Goal: Transaction & Acquisition: Book appointment/travel/reservation

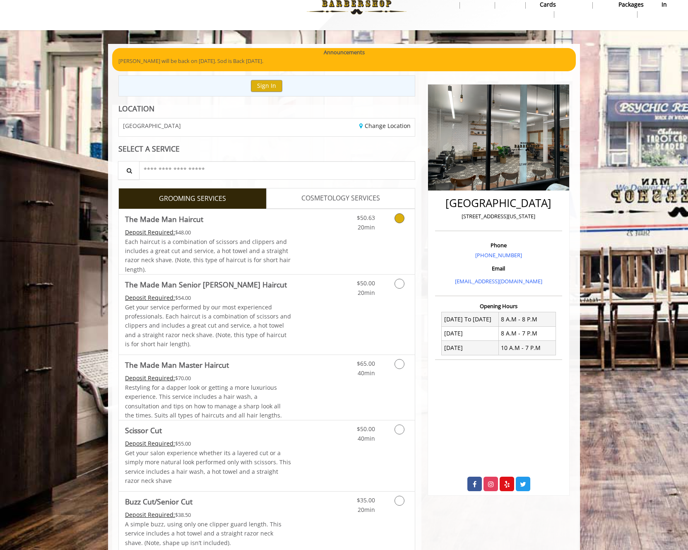
scroll to position [77, 0]
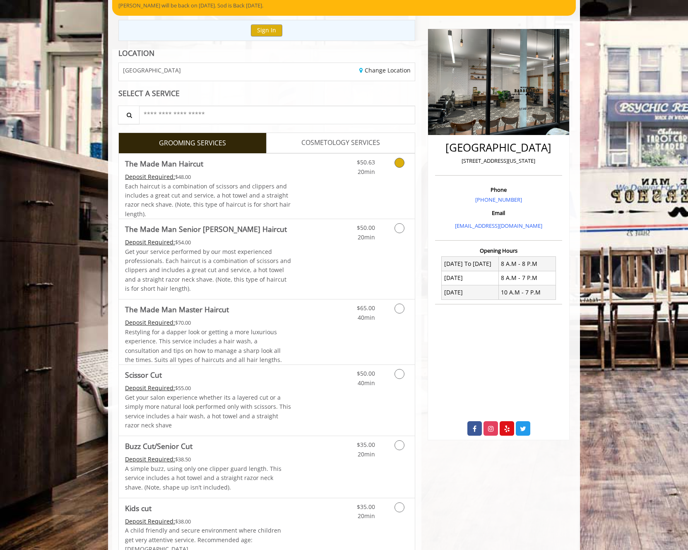
click at [400, 168] on link "Grooming services" at bounding box center [398, 165] width 21 height 23
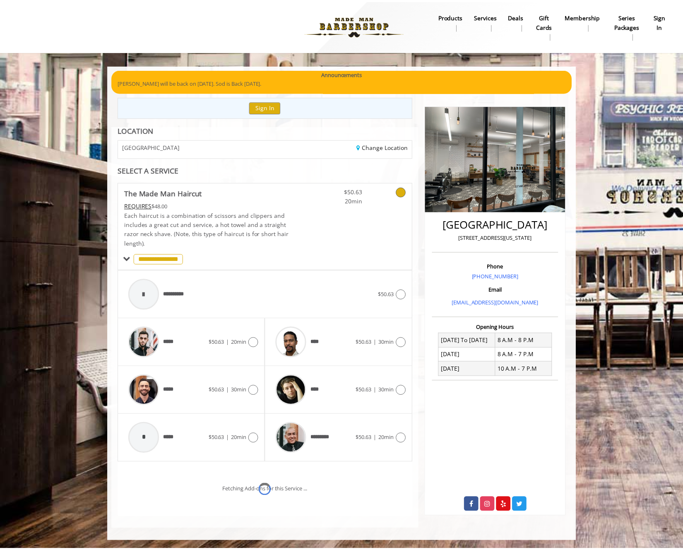
scroll to position [34, 0]
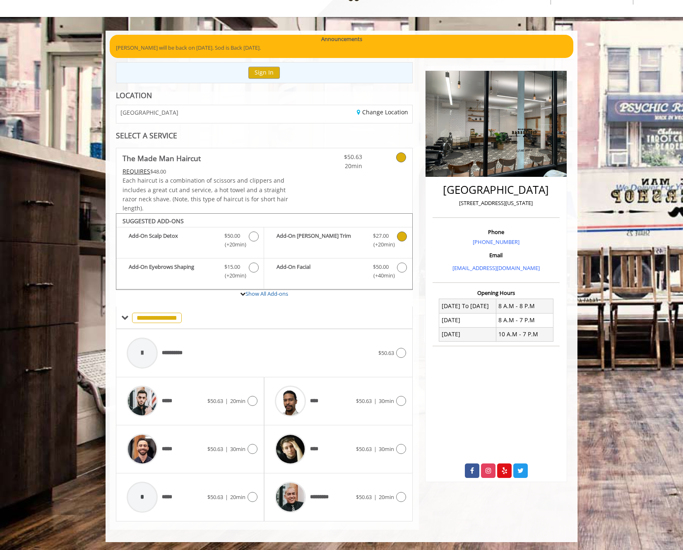
click at [359, 248] on b "Add-On Beard Trim" at bounding box center [321, 239] width 88 height 17
click at [365, 495] on span "$50.63" at bounding box center [364, 496] width 16 height 7
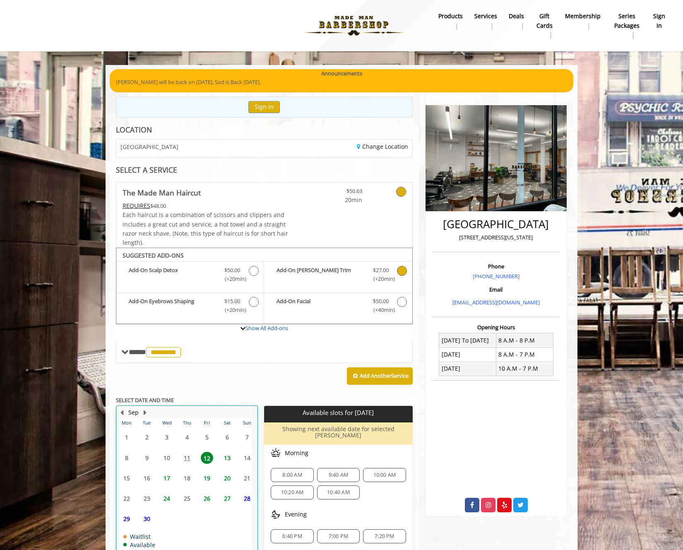
scroll to position [48, 0]
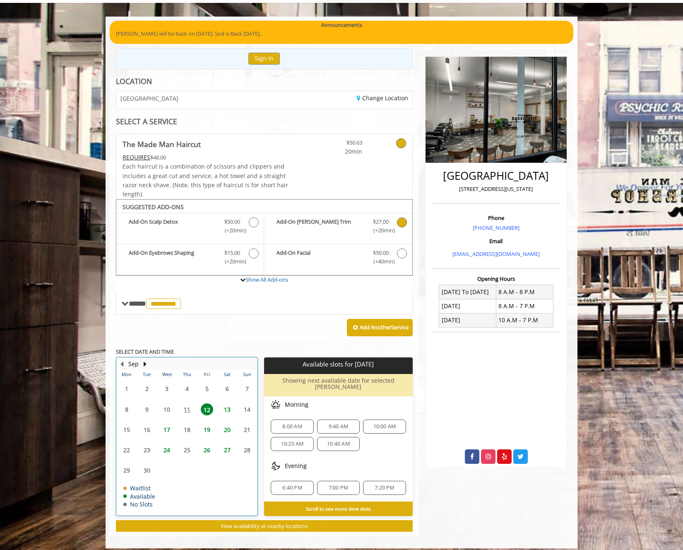
click at [207, 457] on table "Mon Tue Wed Thu Fri Sat Sun 1 2 3 4 5 6 7 8 9 10 11 12 13 14 15 16 17 18 19 20 …" at bounding box center [187, 442] width 140 height 145
click at [207, 410] on span "12" at bounding box center [207, 409] width 12 height 12
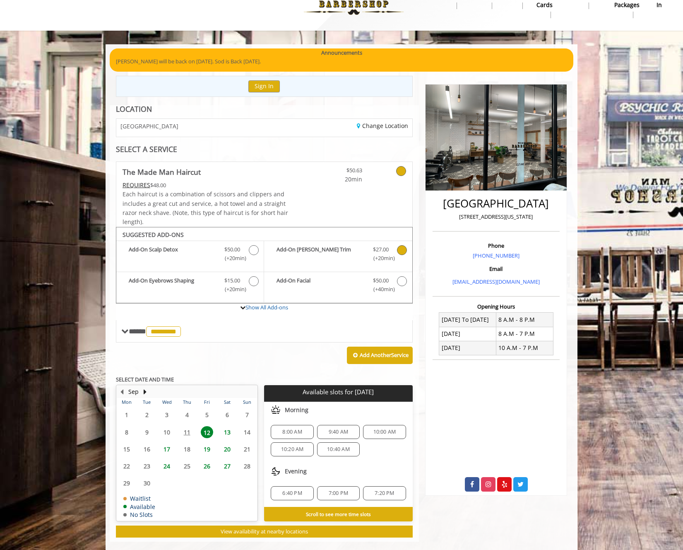
scroll to position [32, 0]
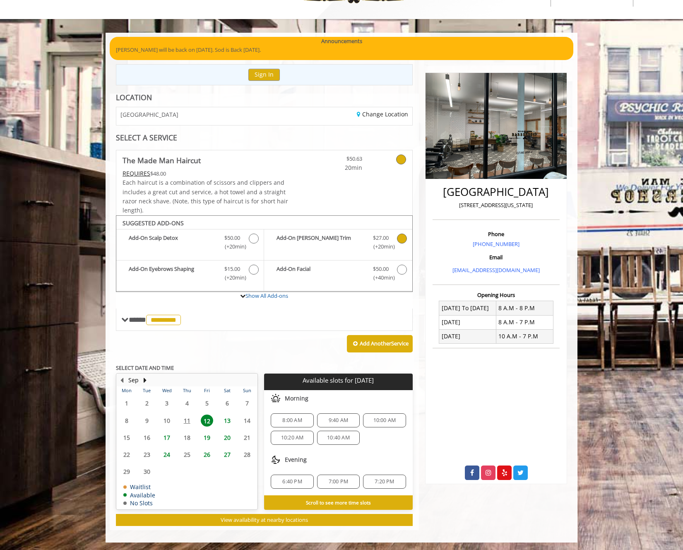
click at [331, 421] on span "9:40 AM" at bounding box center [338, 420] width 19 height 7
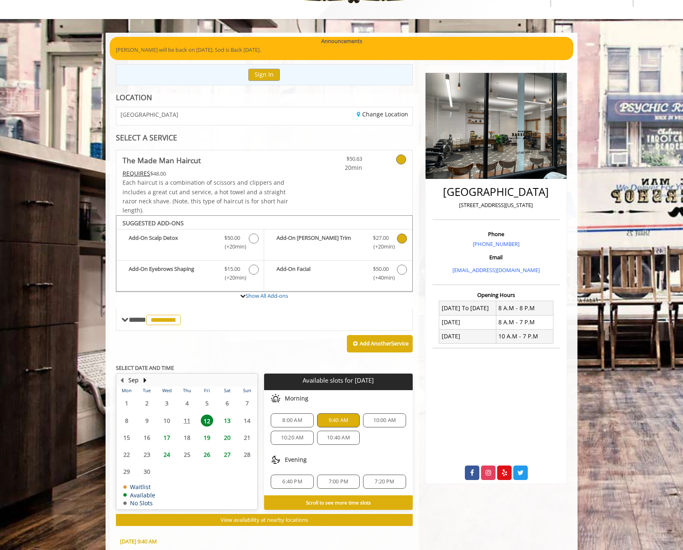
scroll to position [207, 0]
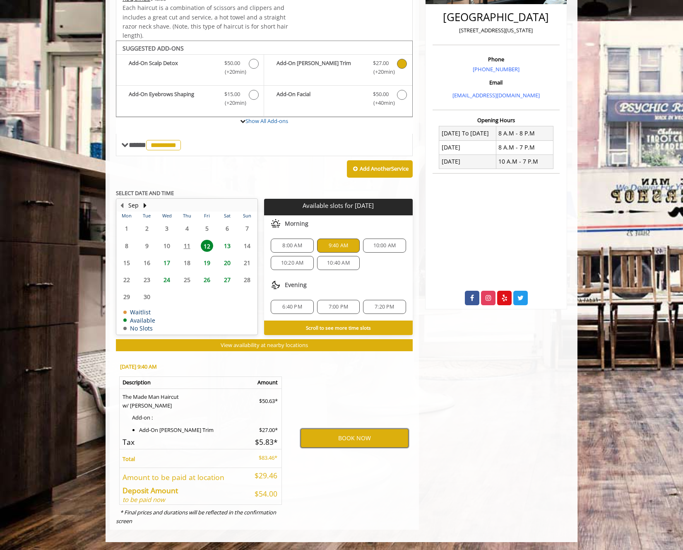
click at [358, 444] on button "BOOK NOW" at bounding box center [355, 438] width 108 height 19
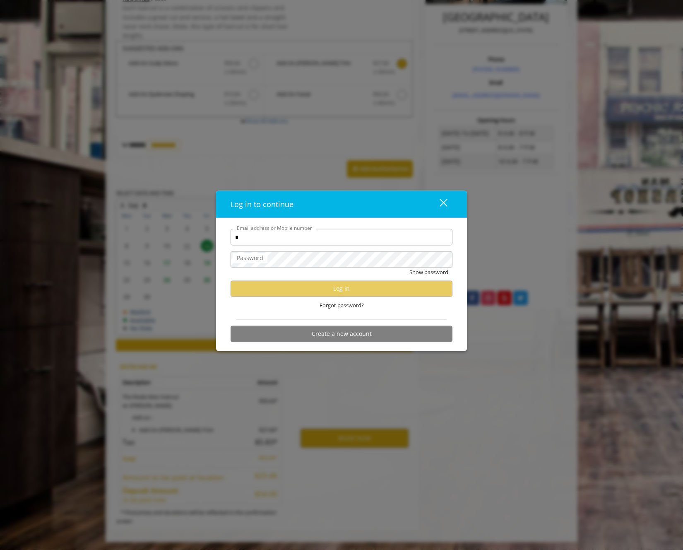
click at [0, 550] on com-1password-button at bounding box center [0, 550] width 0 height 0
click at [260, 239] on input "*" at bounding box center [342, 237] width 222 height 17
type input "**********"
click at [372, 297] on div "Forgot password?" at bounding box center [342, 305] width 222 height 17
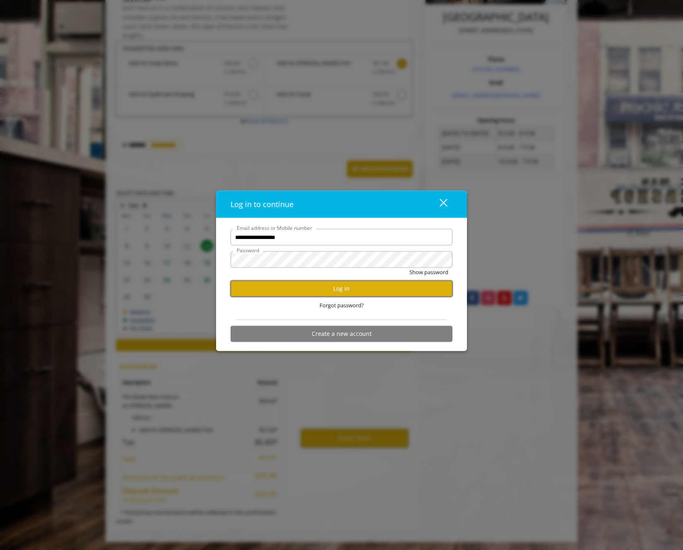
click at [372, 294] on button "Log in" at bounding box center [342, 288] width 222 height 16
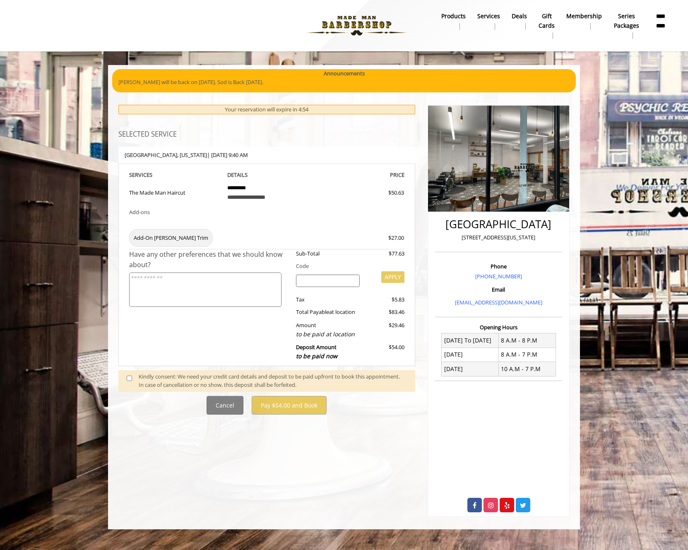
click at [172, 383] on div "Kindly consent: We need your credit card details and deposit to be paid upfront…" at bounding box center [273, 380] width 268 height 17
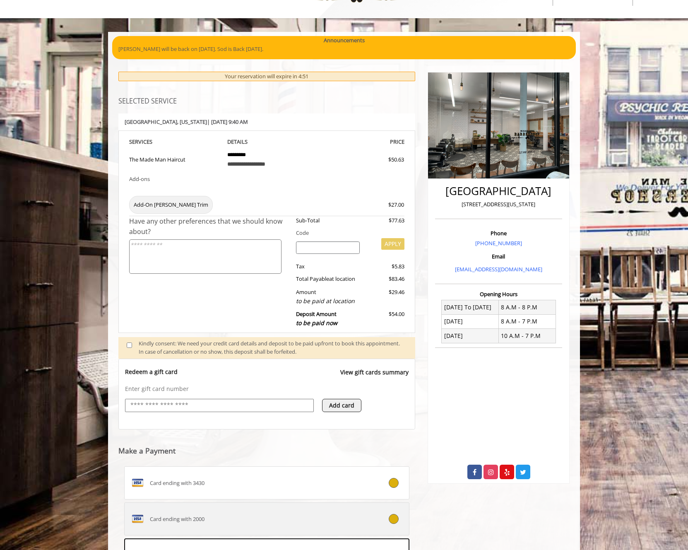
click at [383, 513] on label "Card ending with 2000" at bounding box center [266, 518] width 285 height 33
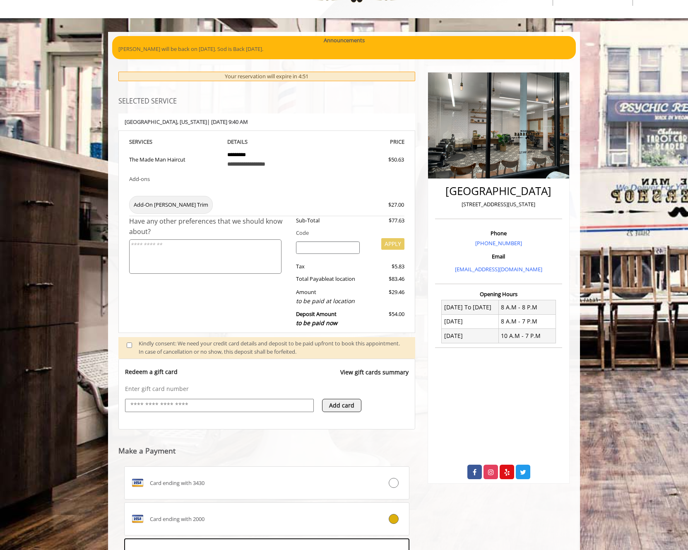
scroll to position [141, 0]
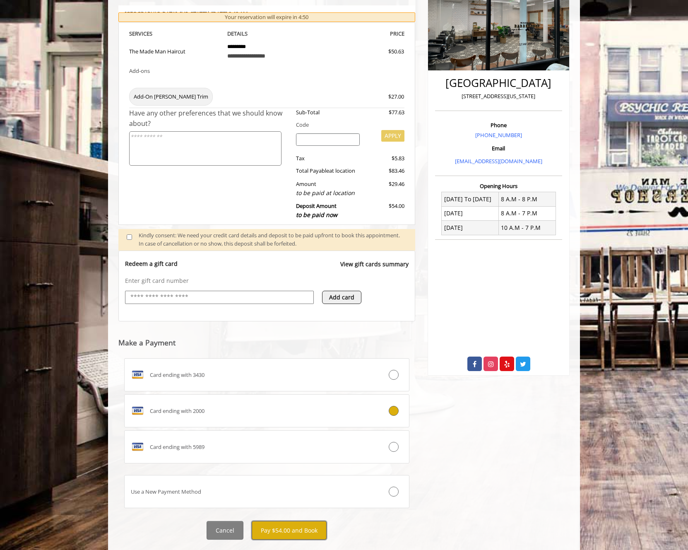
click at [301, 536] on button "Pay $54.00 and Book" at bounding box center [289, 530] width 75 height 19
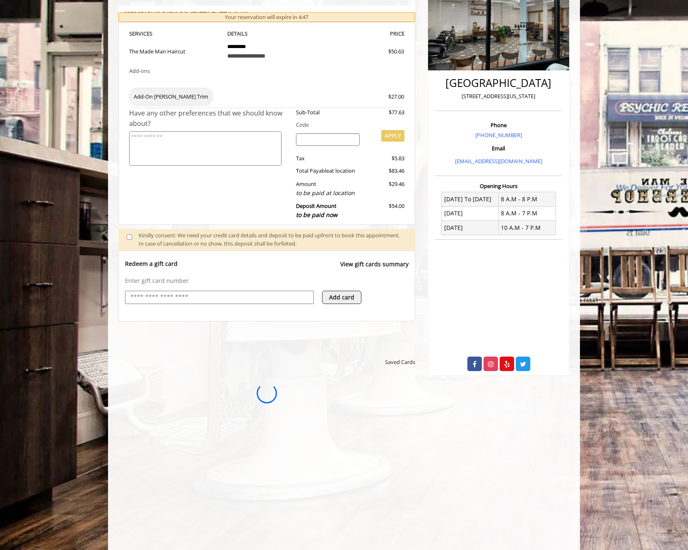
scroll to position [0, 0]
